Goal: Transaction & Acquisition: Purchase product/service

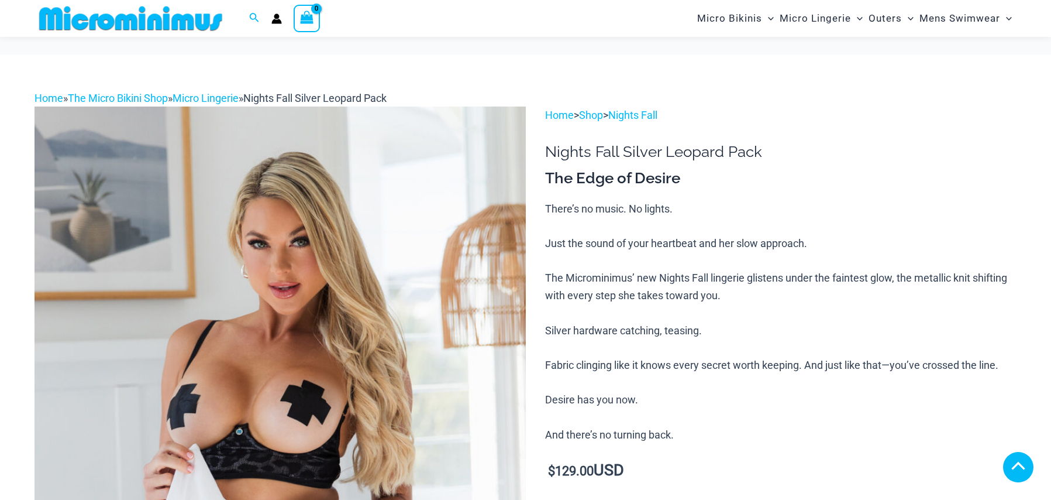
scroll to position [341, 0]
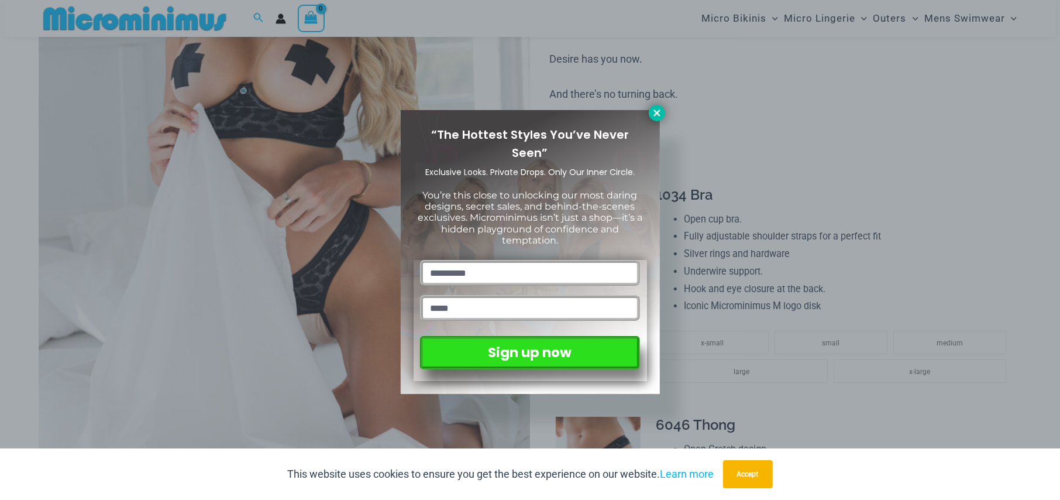
type input "**********"
click at [655, 114] on icon at bounding box center [657, 112] width 6 height 6
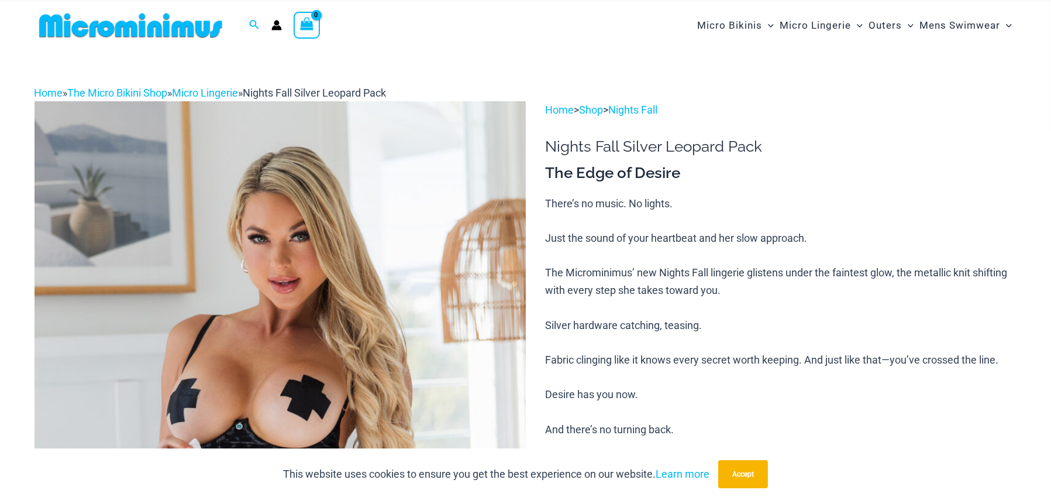
scroll to position [0, 0]
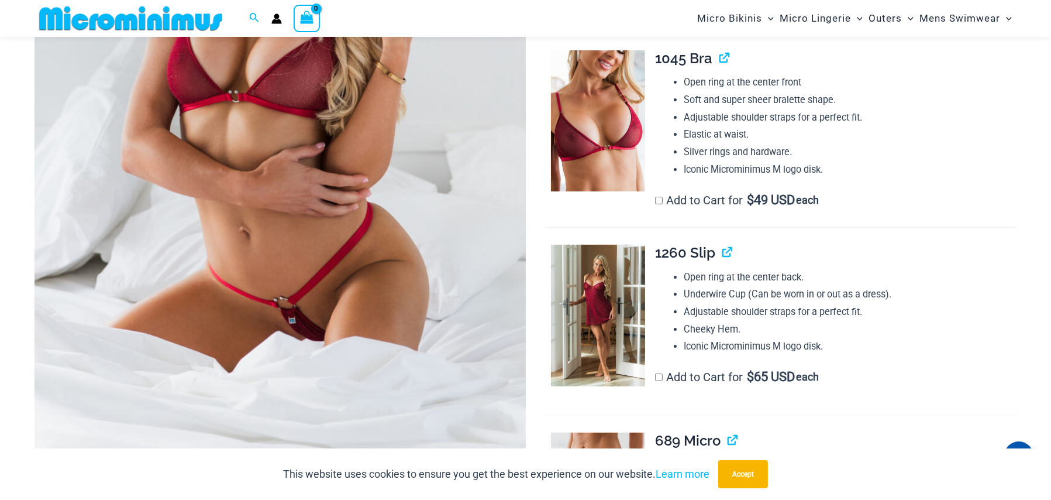
scroll to position [281, 0]
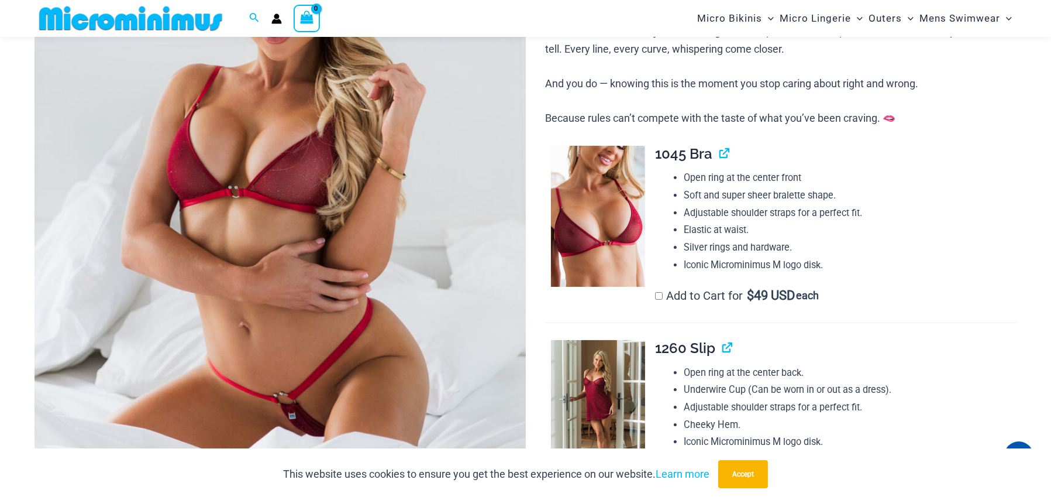
type input "**********"
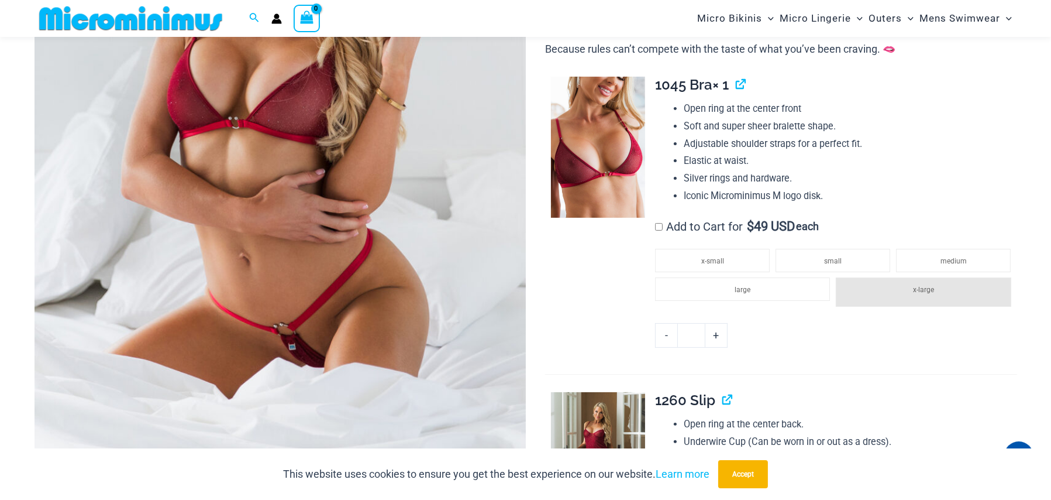
scroll to position [340, 0]
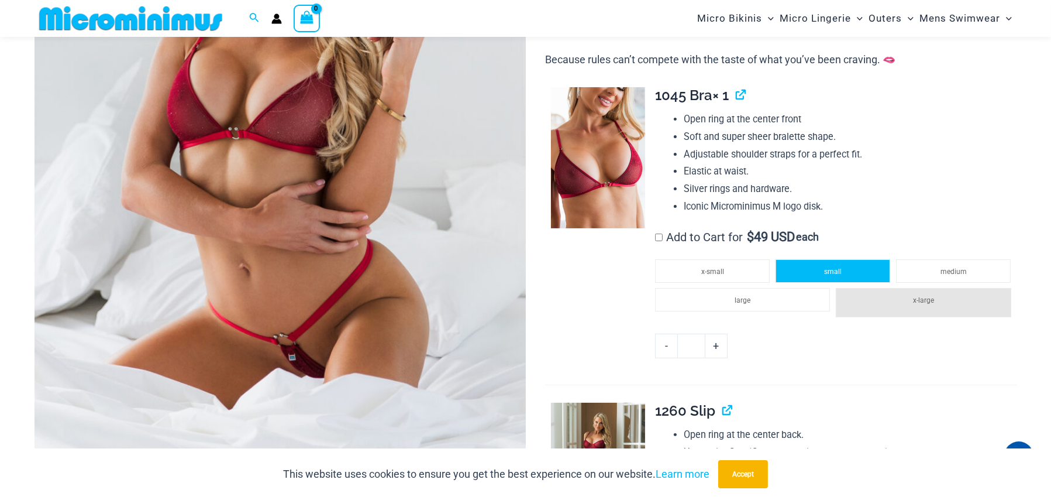
click at [837, 268] on span "small" at bounding box center [833, 271] width 18 height 8
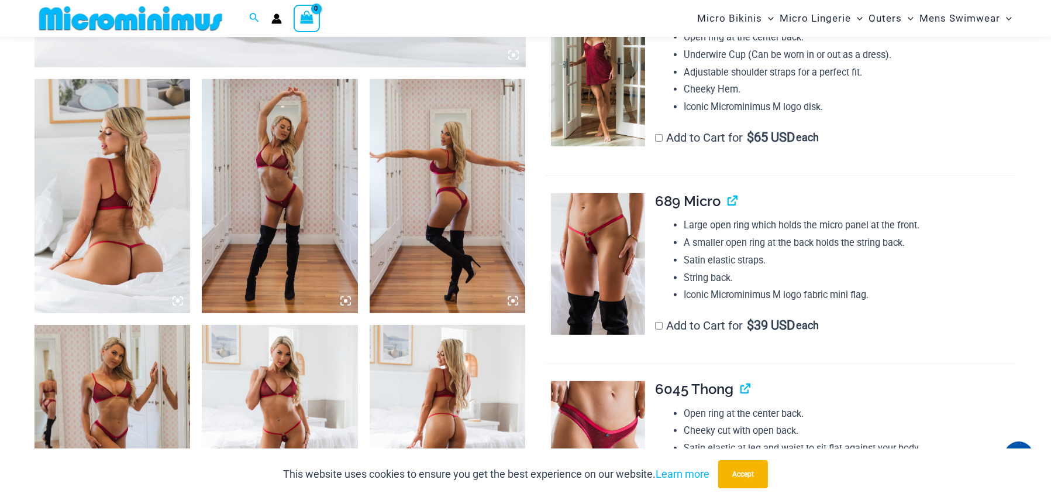
scroll to position [808, 0]
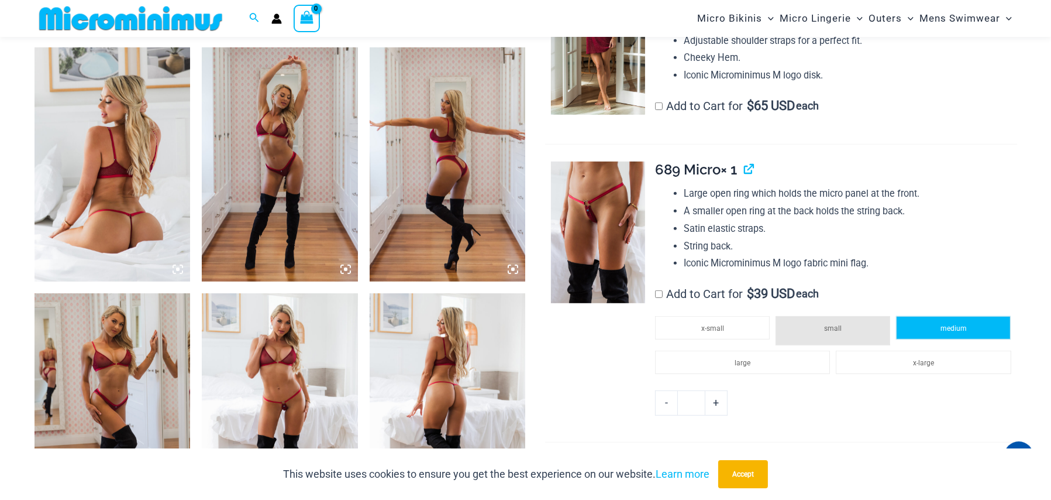
click at [948, 332] on li "medium" at bounding box center [953, 327] width 115 height 23
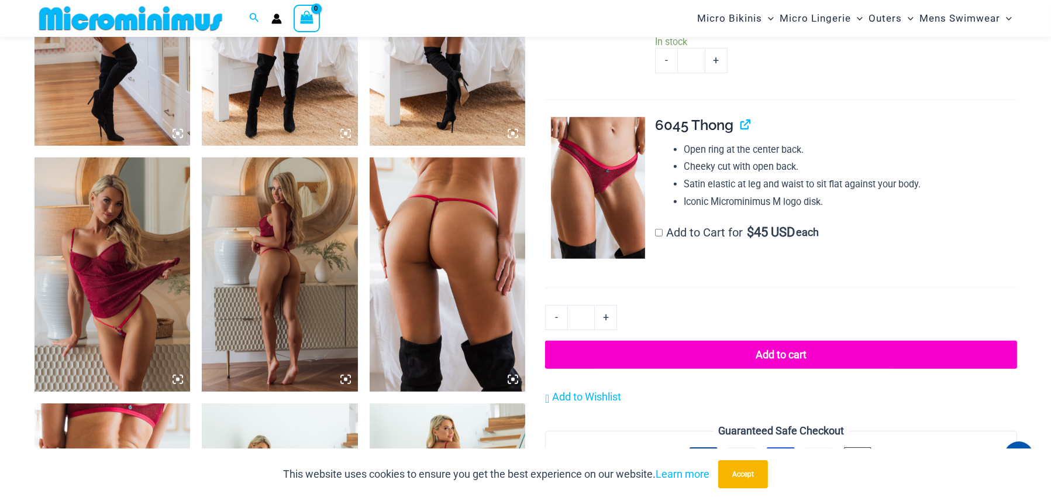
scroll to position [1218, 0]
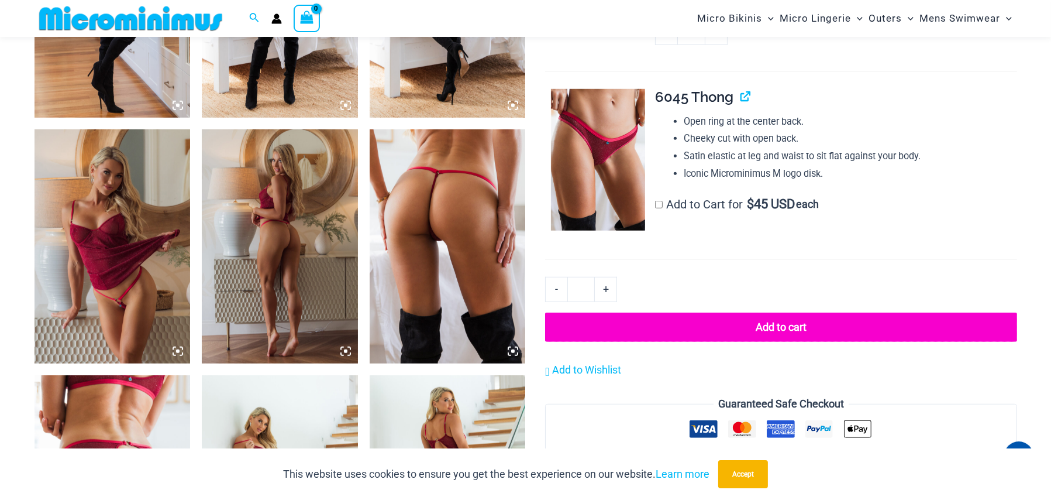
click at [773, 326] on button "Add to cart" at bounding box center [781, 326] width 472 height 29
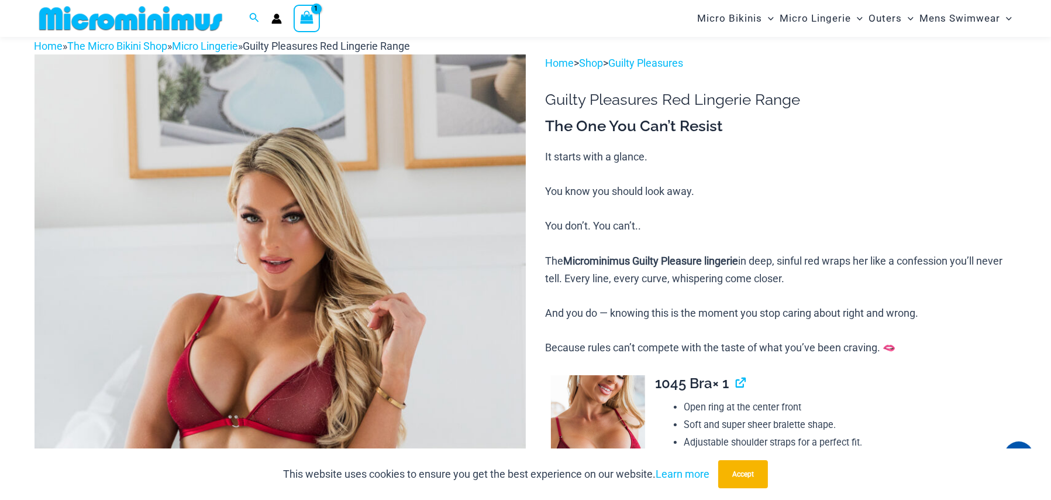
scroll to position [48, 0]
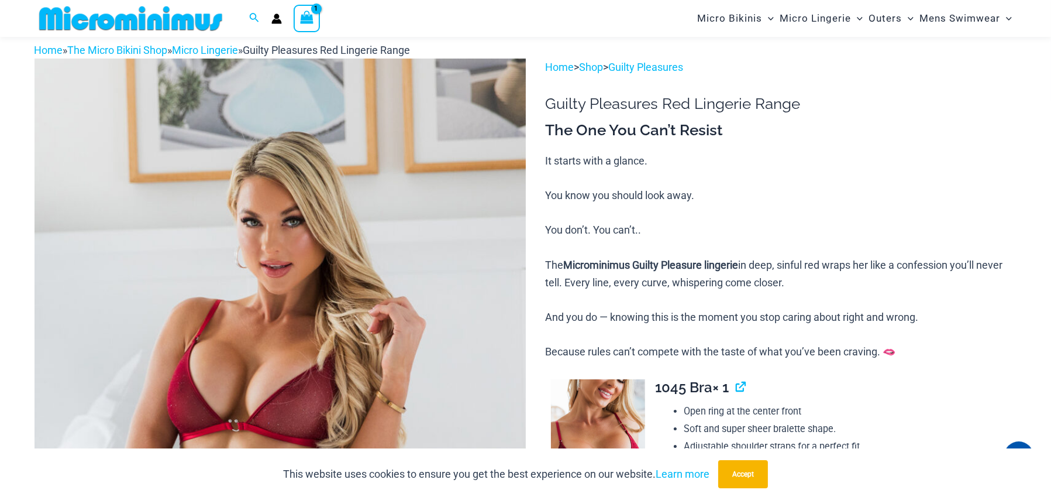
click at [309, 17] on icon "View Shopping Cart, 1 items" at bounding box center [306, 17] width 13 height 13
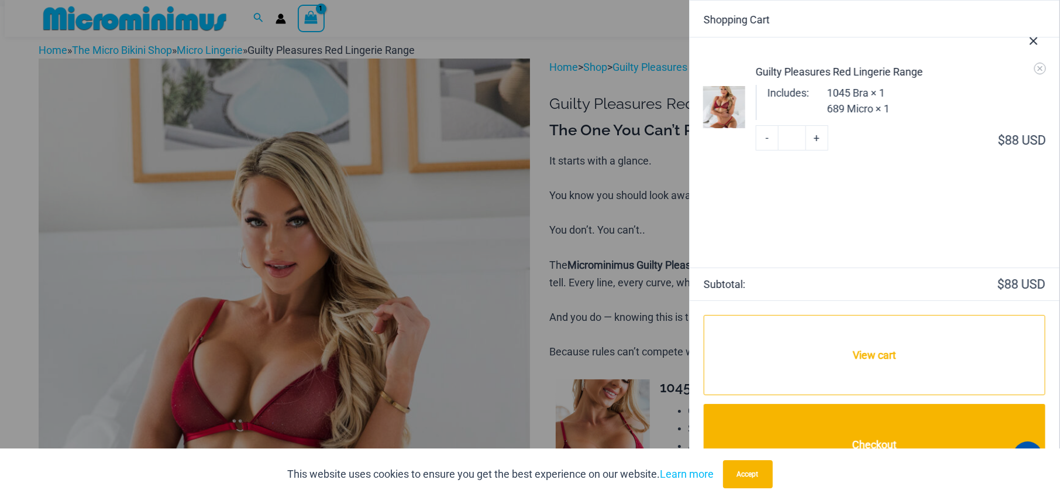
click at [873, 118] on dd "1045 Bra × 1 689 Micro × 1" at bounding box center [858, 102] width 63 height 35
click at [1032, 40] on icon "Close Cart Drawer" at bounding box center [1033, 41] width 13 height 13
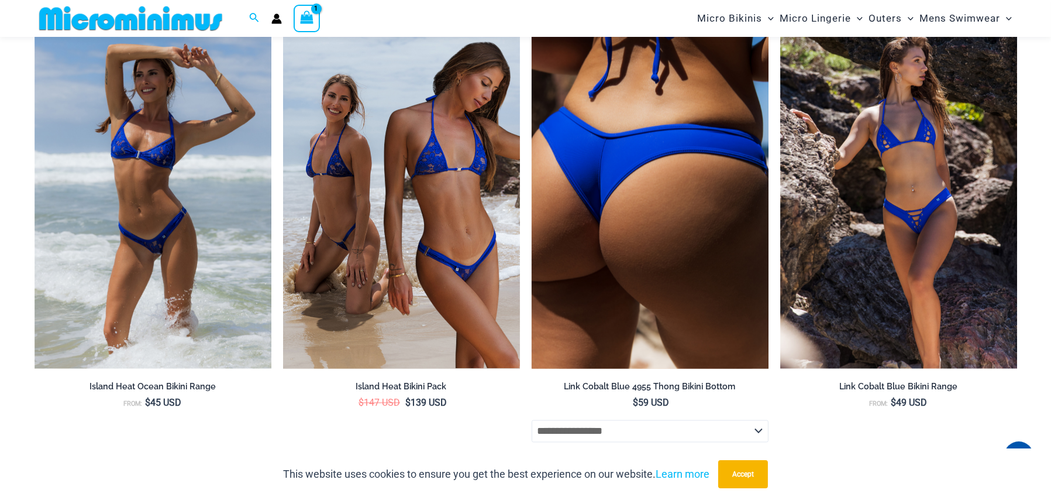
scroll to position [3032, 0]
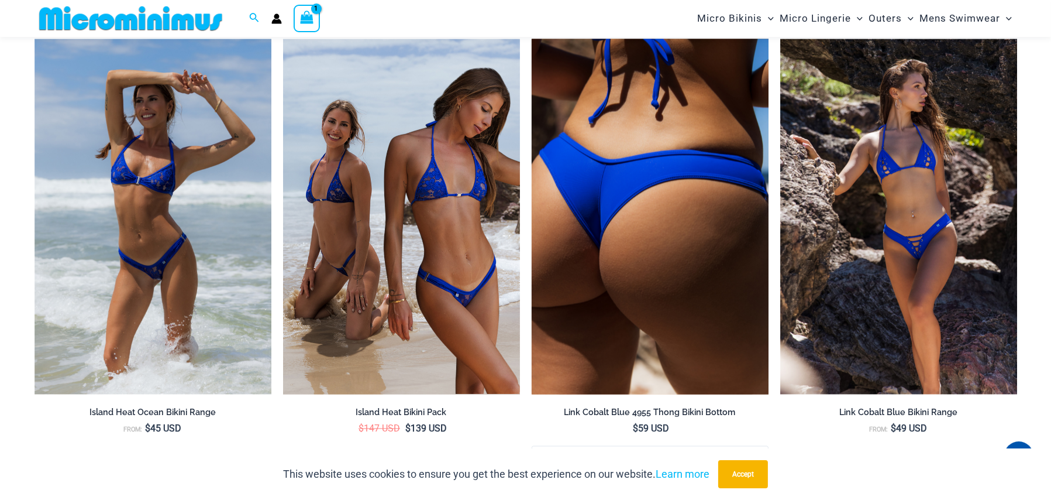
click at [704, 166] on img at bounding box center [650, 217] width 237 height 356
